Goal: Complete application form

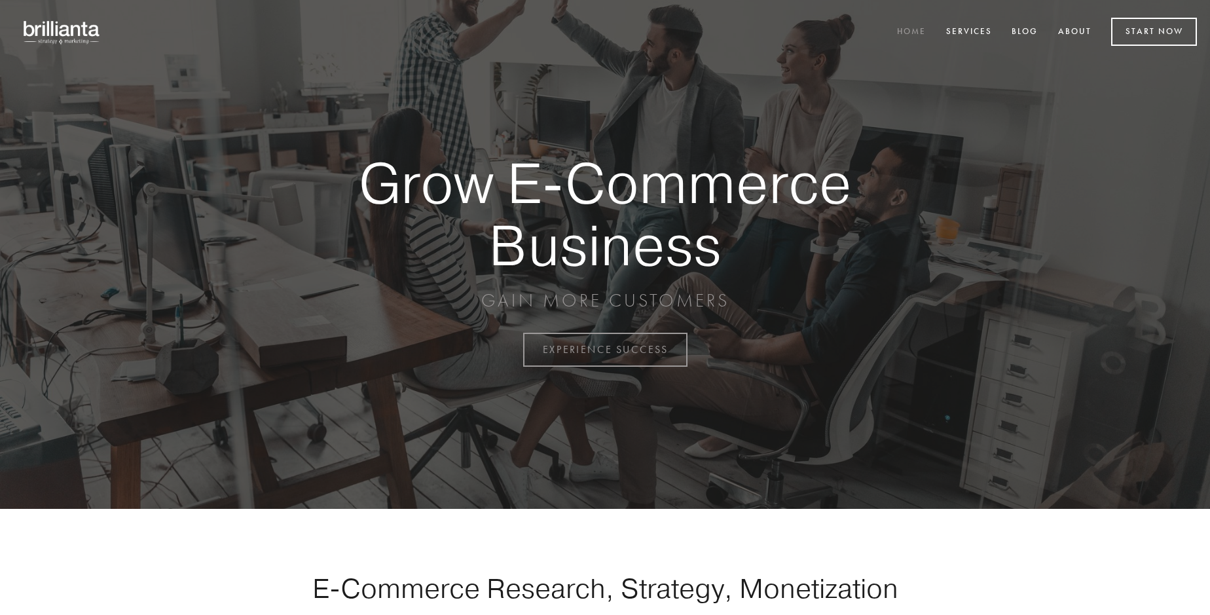
scroll to position [3431, 0]
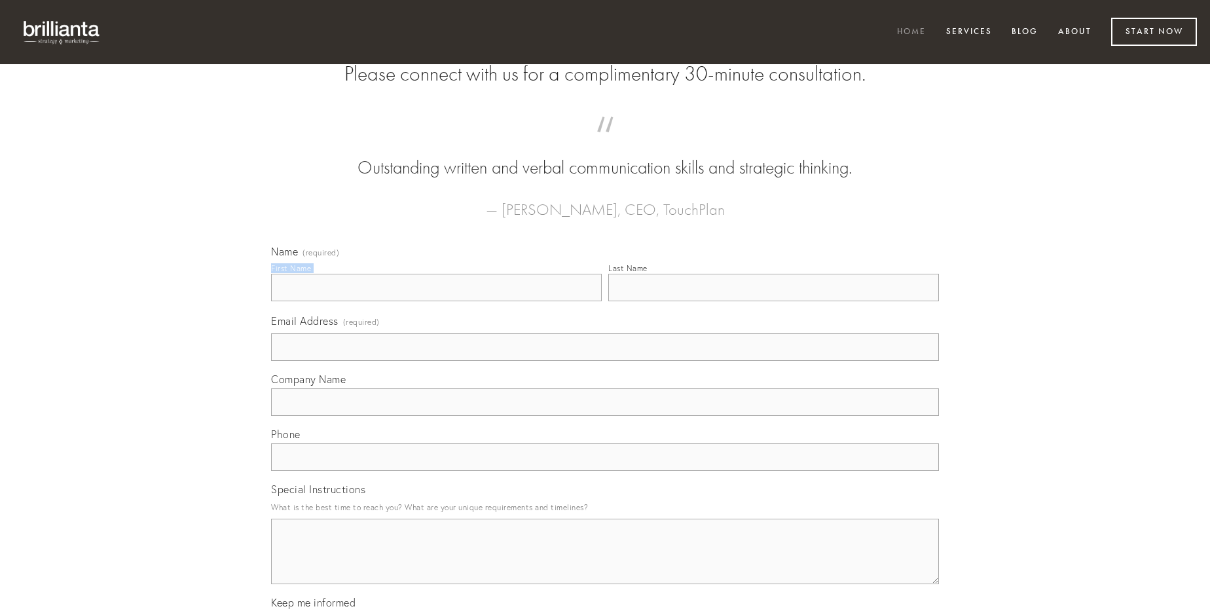
type input "[PERSON_NAME]"
click at [773, 301] on input "Last Name" at bounding box center [773, 287] width 331 height 27
type input "[PERSON_NAME]"
click at [605, 361] on input "Email Address (required)" at bounding box center [605, 346] width 668 height 27
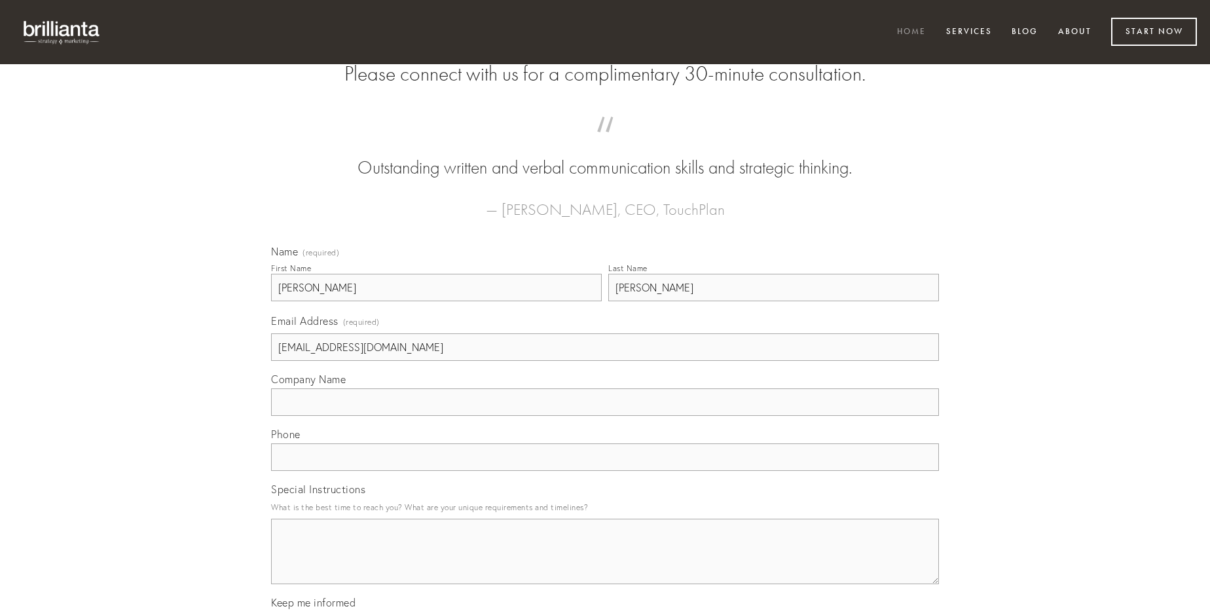
type input "[EMAIL_ADDRESS][DOMAIN_NAME]"
click at [605, 416] on input "Company Name" at bounding box center [605, 401] width 668 height 27
type input "tumultus"
click at [605, 471] on input "text" at bounding box center [605, 456] width 668 height 27
click at [605, 563] on textarea "Special Instructions" at bounding box center [605, 550] width 668 height 65
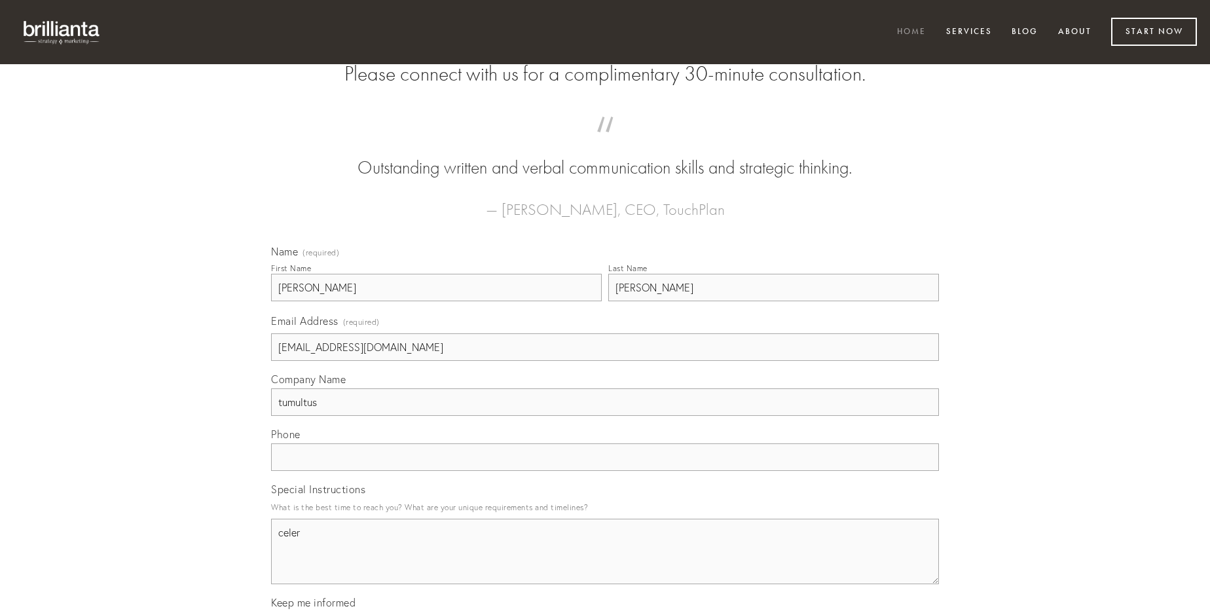
type textarea "celer"
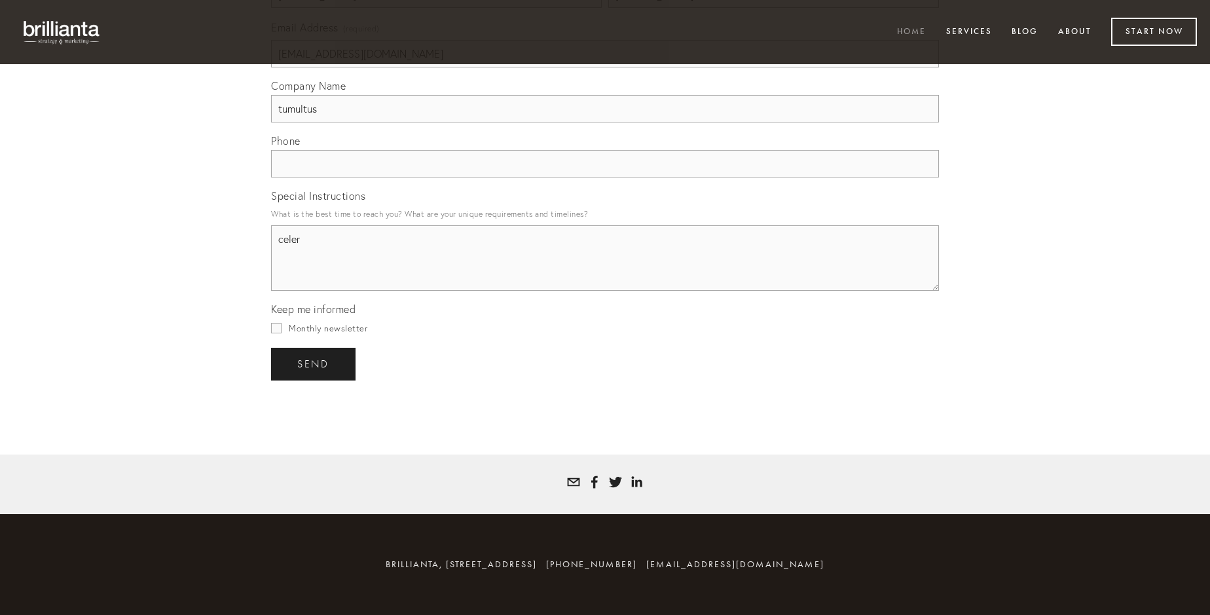
click at [314, 363] on span "send" at bounding box center [313, 364] width 32 height 12
